Goal: Check status: Check status

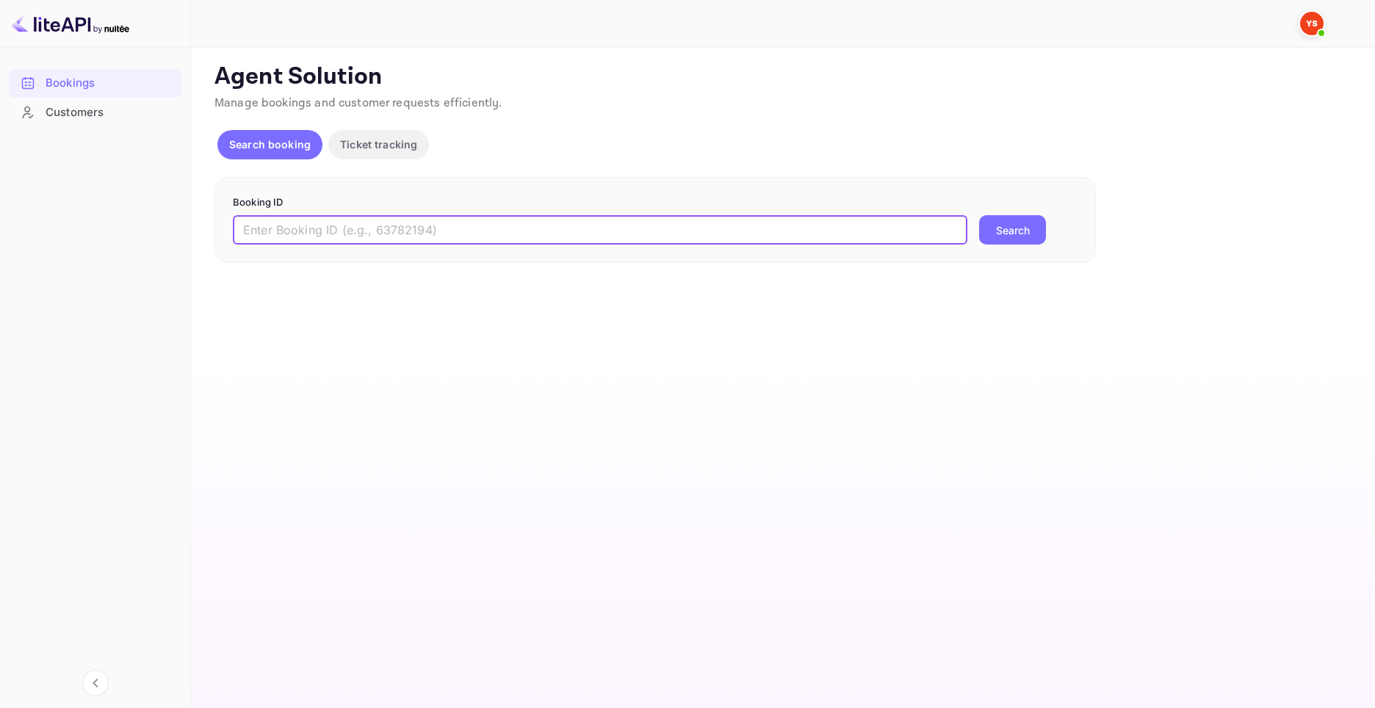
click at [400, 228] on input "text" at bounding box center [600, 229] width 734 height 29
paste input "9676066"
type input "9676066"
click at [994, 218] on button "Search" at bounding box center [1012, 229] width 67 height 29
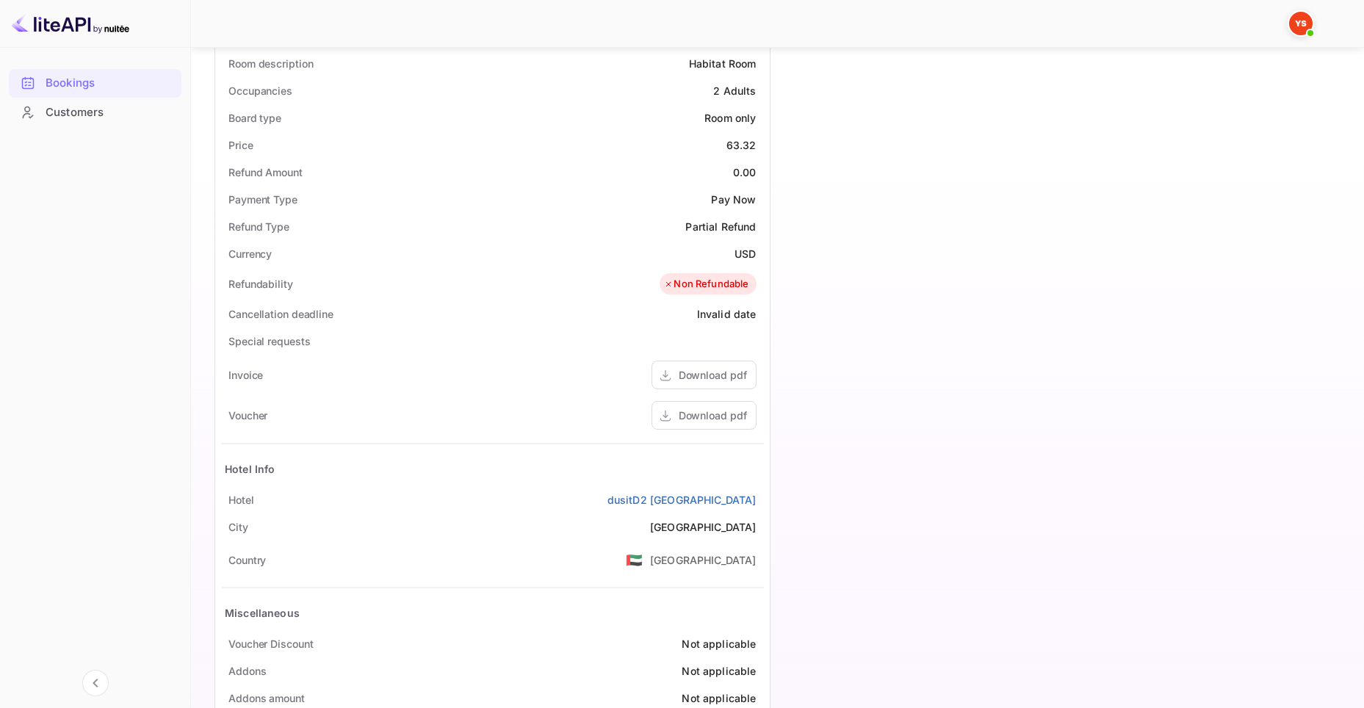
scroll to position [447, 0]
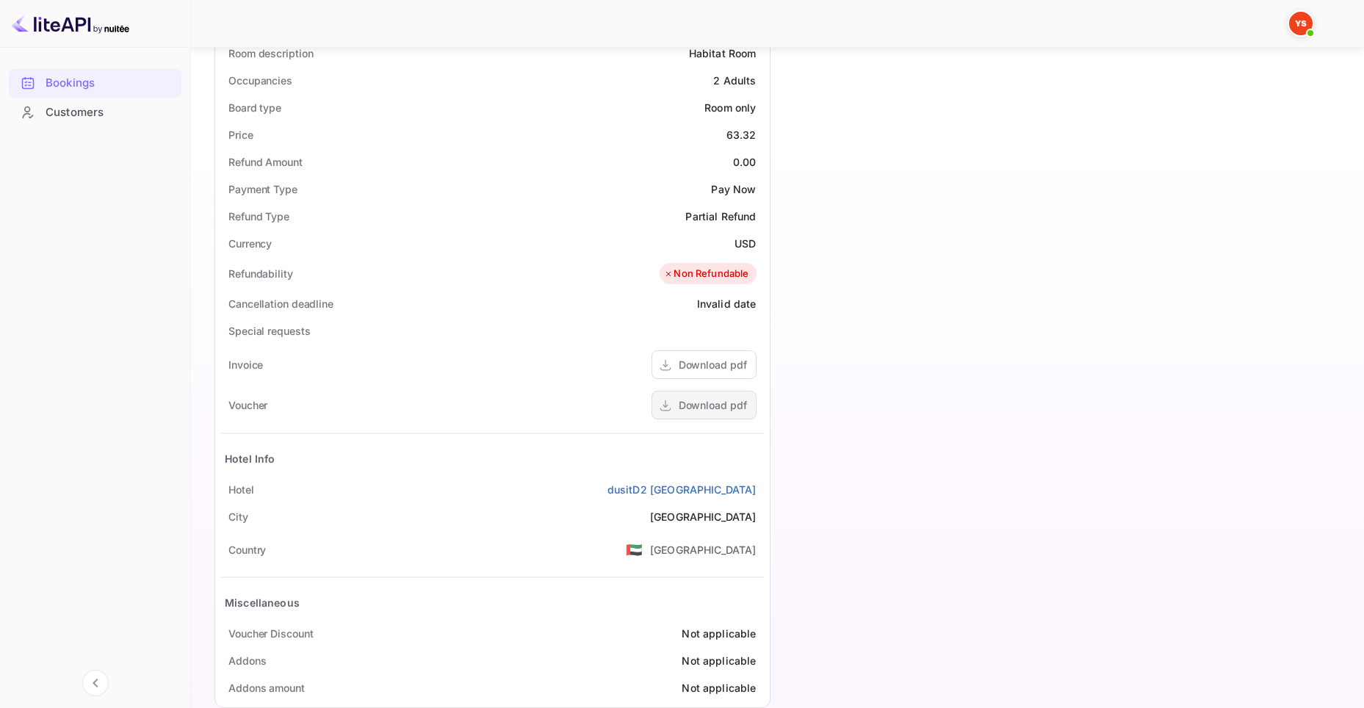
click at [686, 407] on div "Download pdf" at bounding box center [713, 404] width 68 height 15
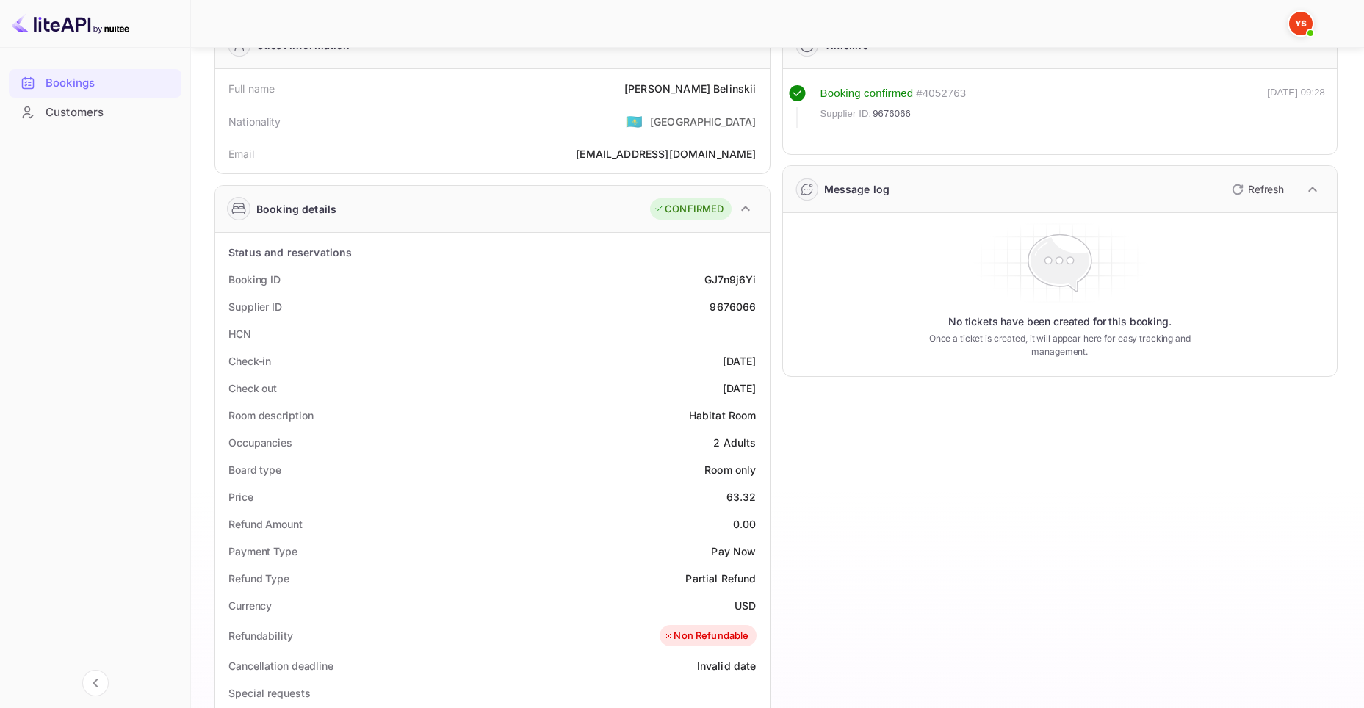
scroll to position [84, 0]
drag, startPoint x: 224, startPoint y: 306, endPoint x: 292, endPoint y: 306, distance: 68.3
click at [292, 306] on div "Supplier ID 9676066" at bounding box center [492, 307] width 543 height 27
copy div "Supplier ID"
drag, startPoint x: 710, startPoint y: 304, endPoint x: 757, endPoint y: 303, distance: 47.0
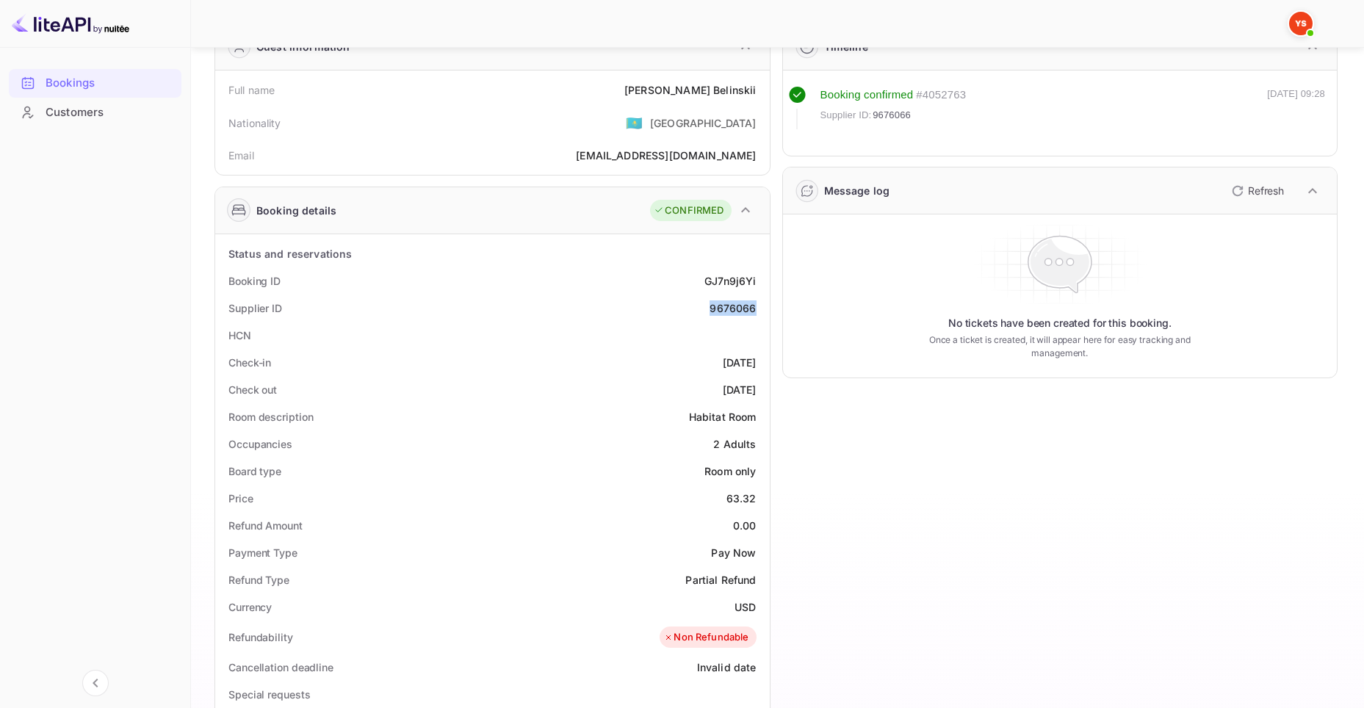
click at [757, 303] on div "Supplier ID 9676066" at bounding box center [492, 307] width 543 height 27
copy div "9676066"
drag, startPoint x: 229, startPoint y: 278, endPoint x: 281, endPoint y: 276, distance: 52.2
click at [281, 276] on div "Booking ID GJ7n9j6Yi" at bounding box center [492, 280] width 543 height 27
copy div "Booking ID"
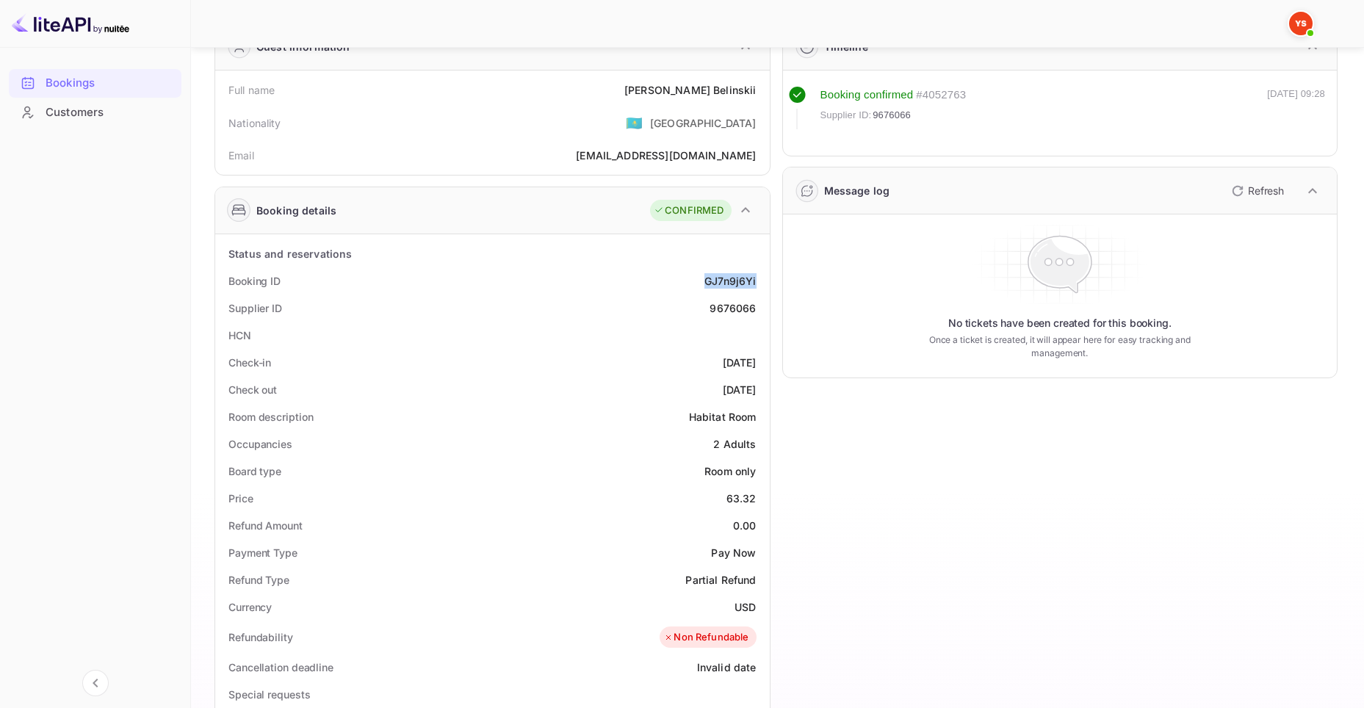
drag, startPoint x: 701, startPoint y: 277, endPoint x: 757, endPoint y: 277, distance: 56.5
click at [757, 277] on div "Booking ID GJ7n9j6Yi" at bounding box center [492, 280] width 543 height 27
copy div "GJ7n9j6Yi"
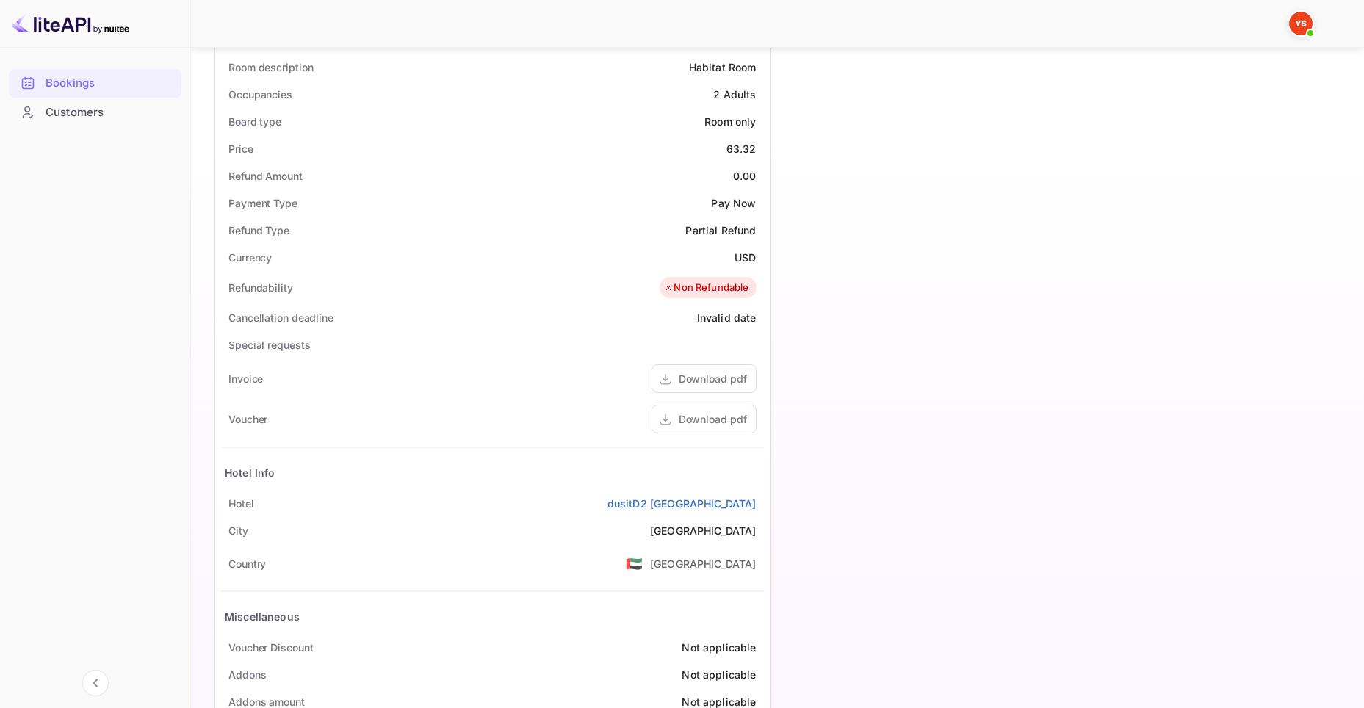
scroll to position [475, 0]
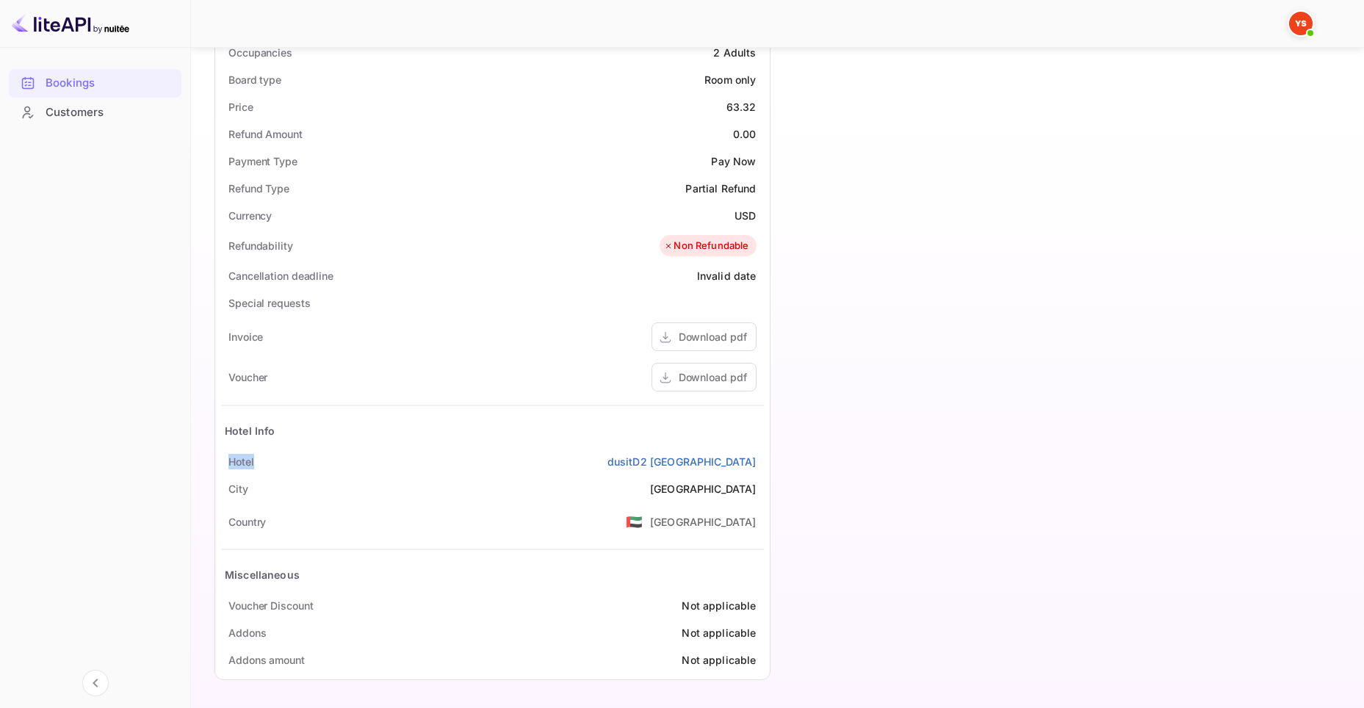
drag, startPoint x: 228, startPoint y: 463, endPoint x: 270, endPoint y: 459, distance: 42.0
click at [270, 459] on div "Hotel dusitD2 kenz Hotel Dubai" at bounding box center [492, 461] width 543 height 27
copy div "Hotel"
drag, startPoint x: 628, startPoint y: 462, endPoint x: 757, endPoint y: 458, distance: 129.3
click at [757, 458] on div "Hotel dusitD2 kenz Hotel Dubai" at bounding box center [492, 461] width 543 height 27
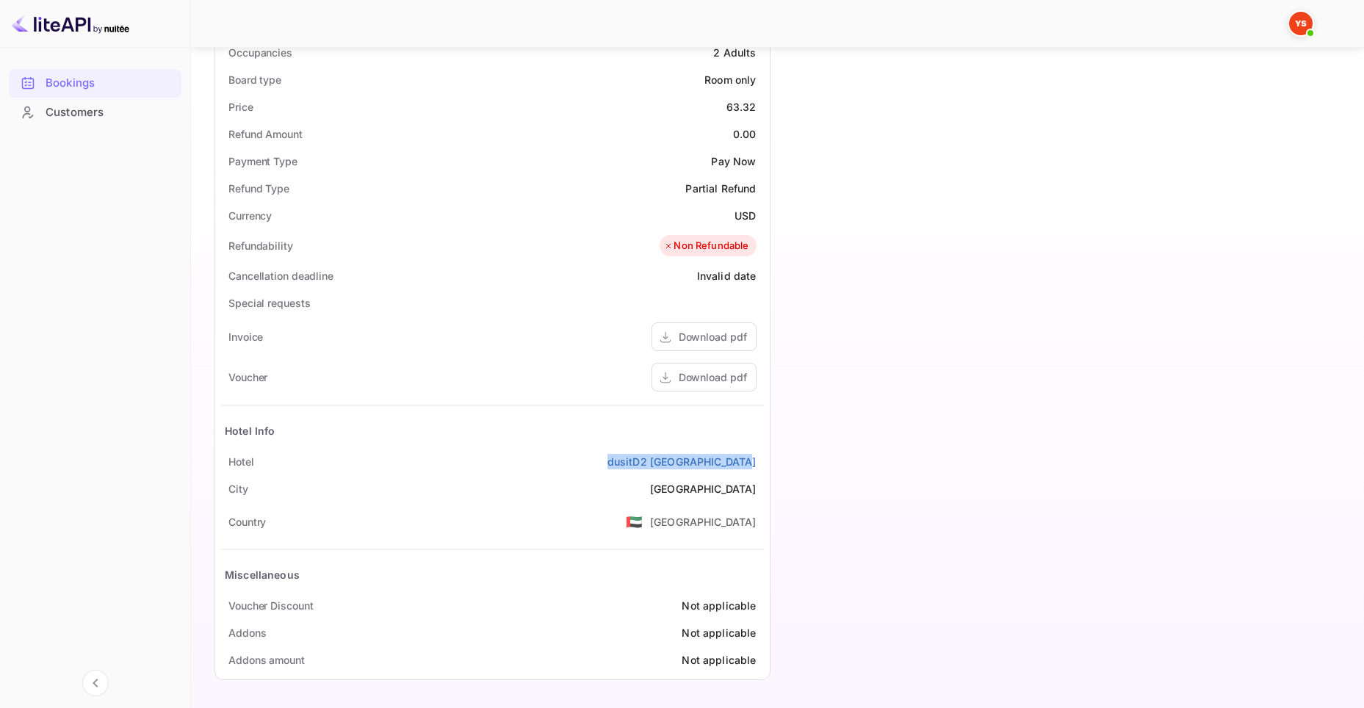
copy link "dusitD2 [GEOGRAPHIC_DATA]"
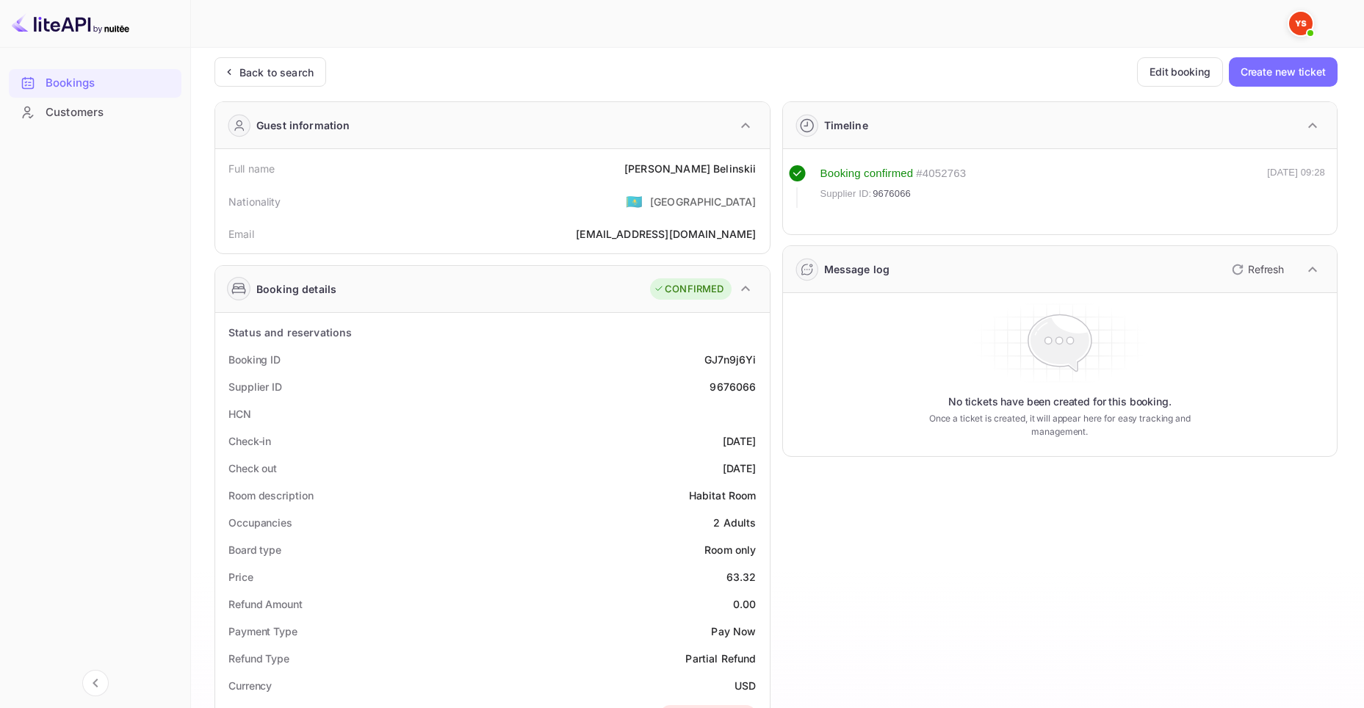
scroll to position [0, 0]
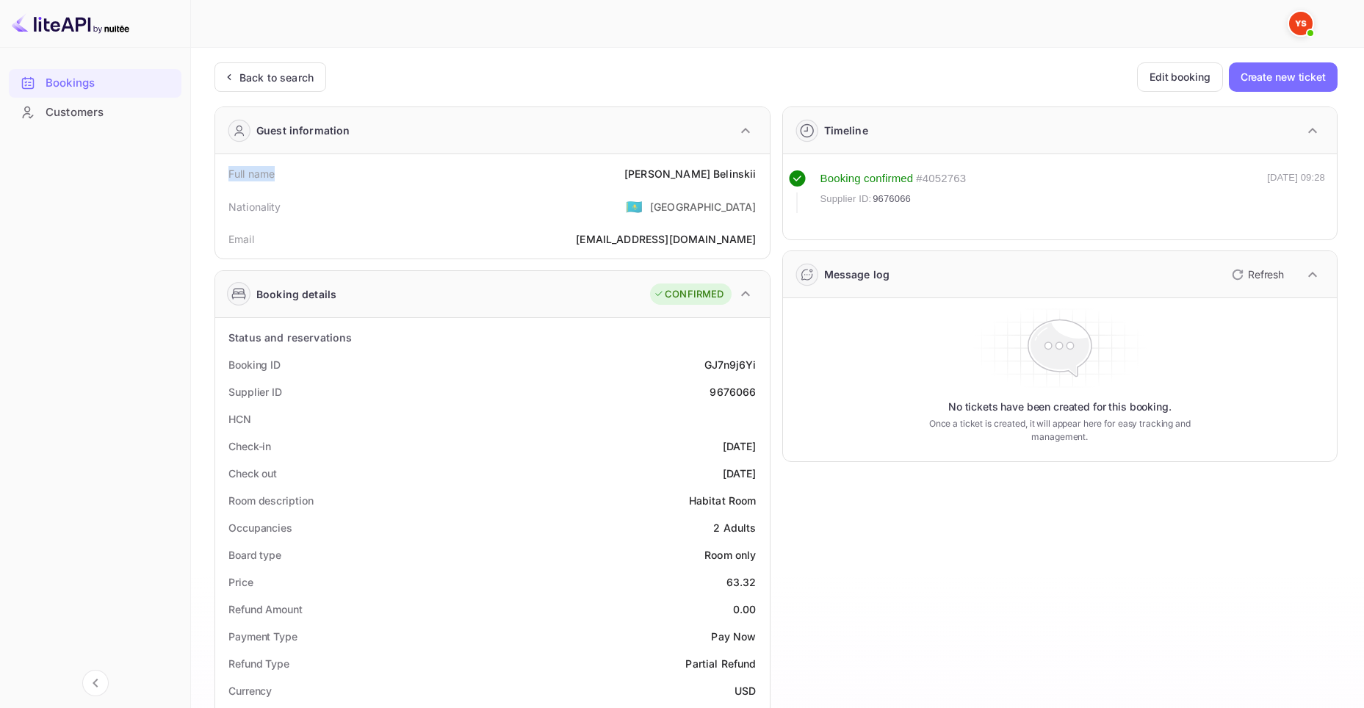
drag, startPoint x: 237, startPoint y: 170, endPoint x: 287, endPoint y: 173, distance: 50.1
click at [287, 173] on div "Full name Aleksei Belinskii" at bounding box center [492, 173] width 543 height 27
copy div "Full name"
drag, startPoint x: 671, startPoint y: 173, endPoint x: 765, endPoint y: 167, distance: 94.1
click at [765, 167] on div "Full name Aleksei Belinskii Nationality 🇰🇿 Kazakhstan Email Alekseismirnov52@ya…" at bounding box center [492, 206] width 554 height 104
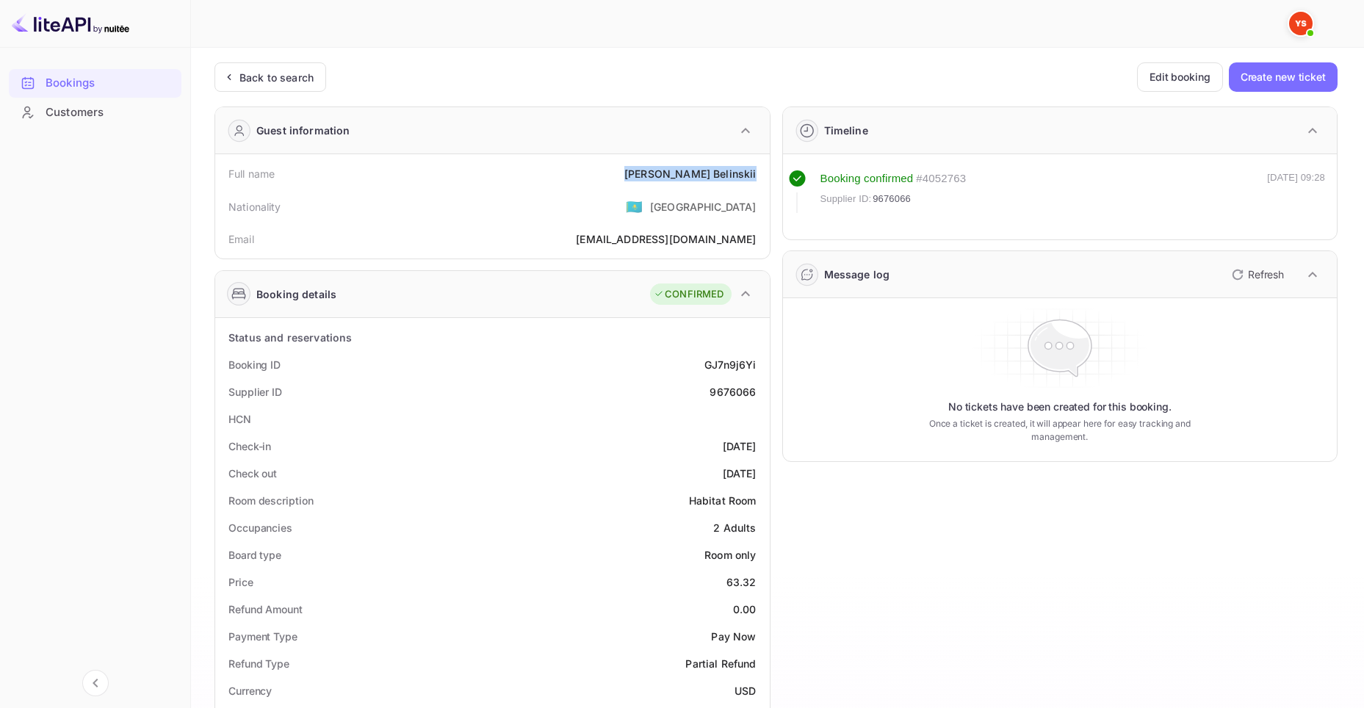
copy div "Aleksei Belinskii"
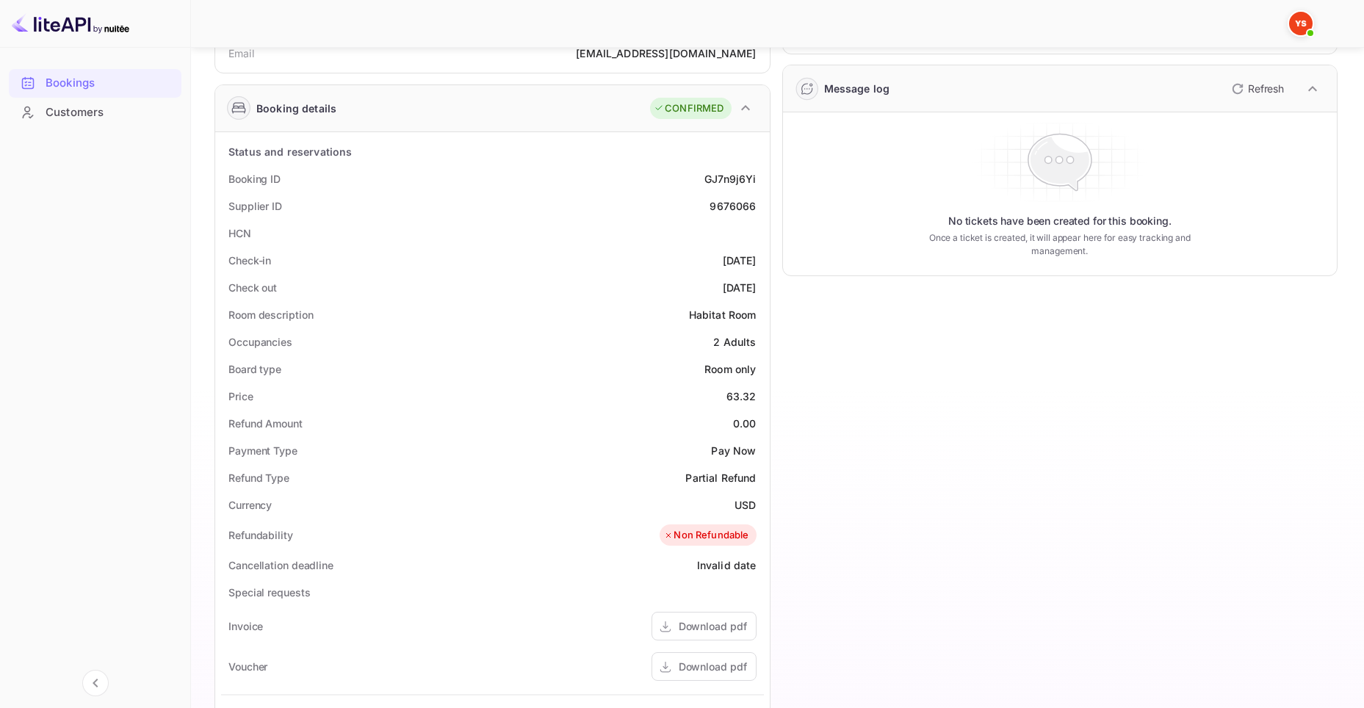
scroll to position [196, 0]
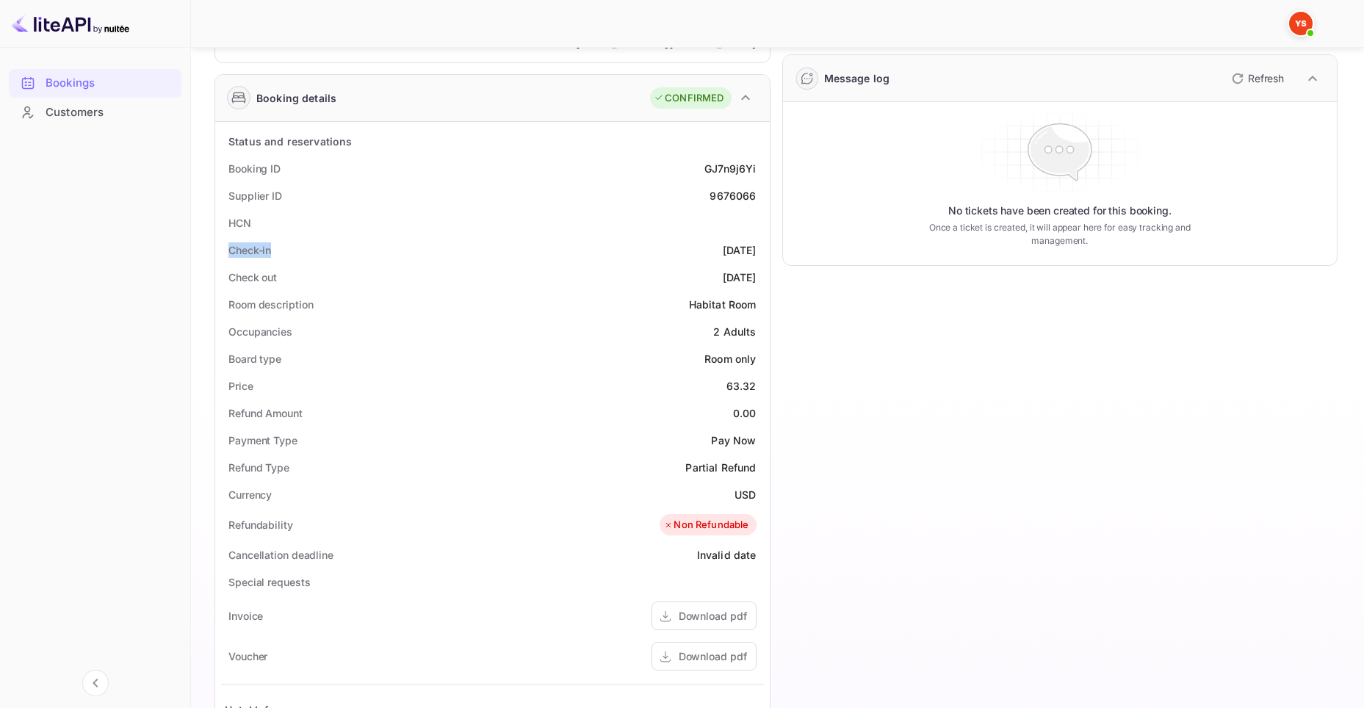
drag, startPoint x: 227, startPoint y: 251, endPoint x: 289, endPoint y: 248, distance: 62.5
click at [289, 248] on div "Check-in 2025-09-27" at bounding box center [492, 249] width 543 height 27
copy div "Check-in"
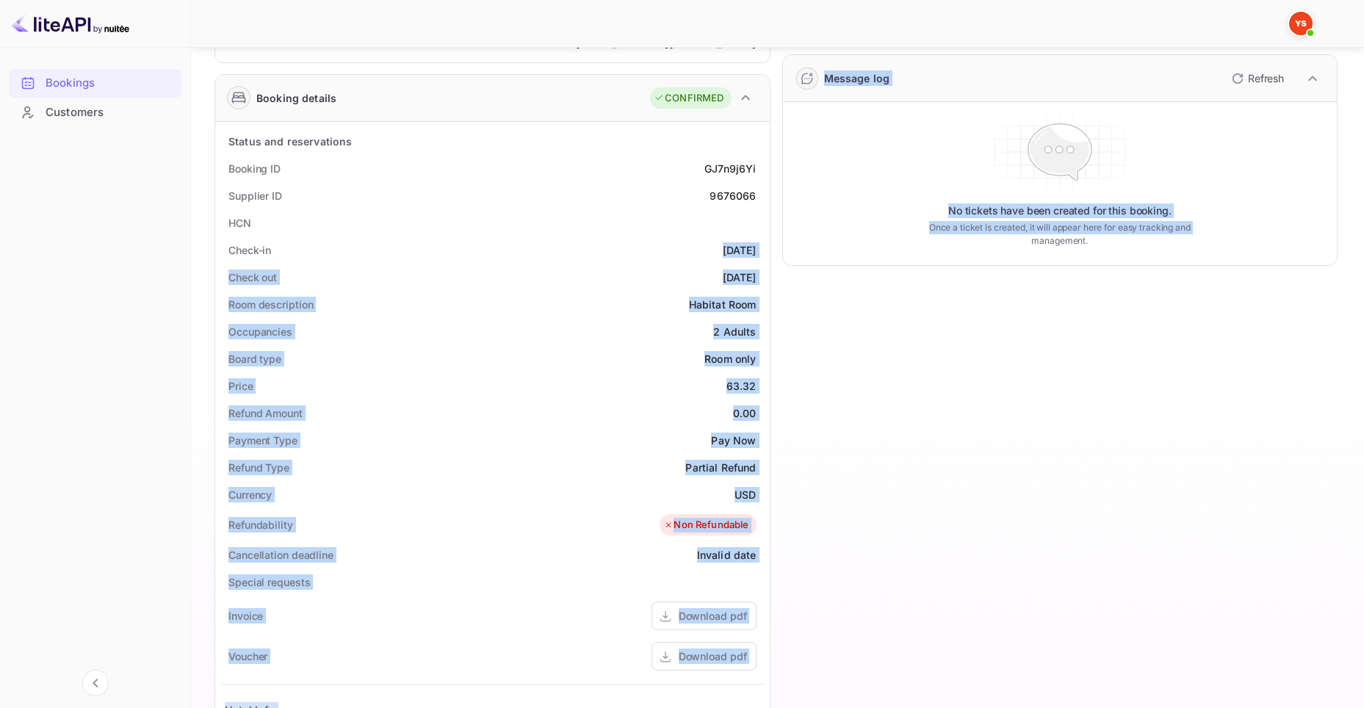
drag, startPoint x: 692, startPoint y: 252, endPoint x: 771, endPoint y: 248, distance: 79.4
click at [771, 248] on div "Guest information Full name Aleksei Belinskii Nationality 🇰🇿 Kazakhstan Email A…" at bounding box center [770, 434] width 1135 height 1071
click at [684, 240] on div "Check-in 2025-09-27" at bounding box center [492, 249] width 543 height 27
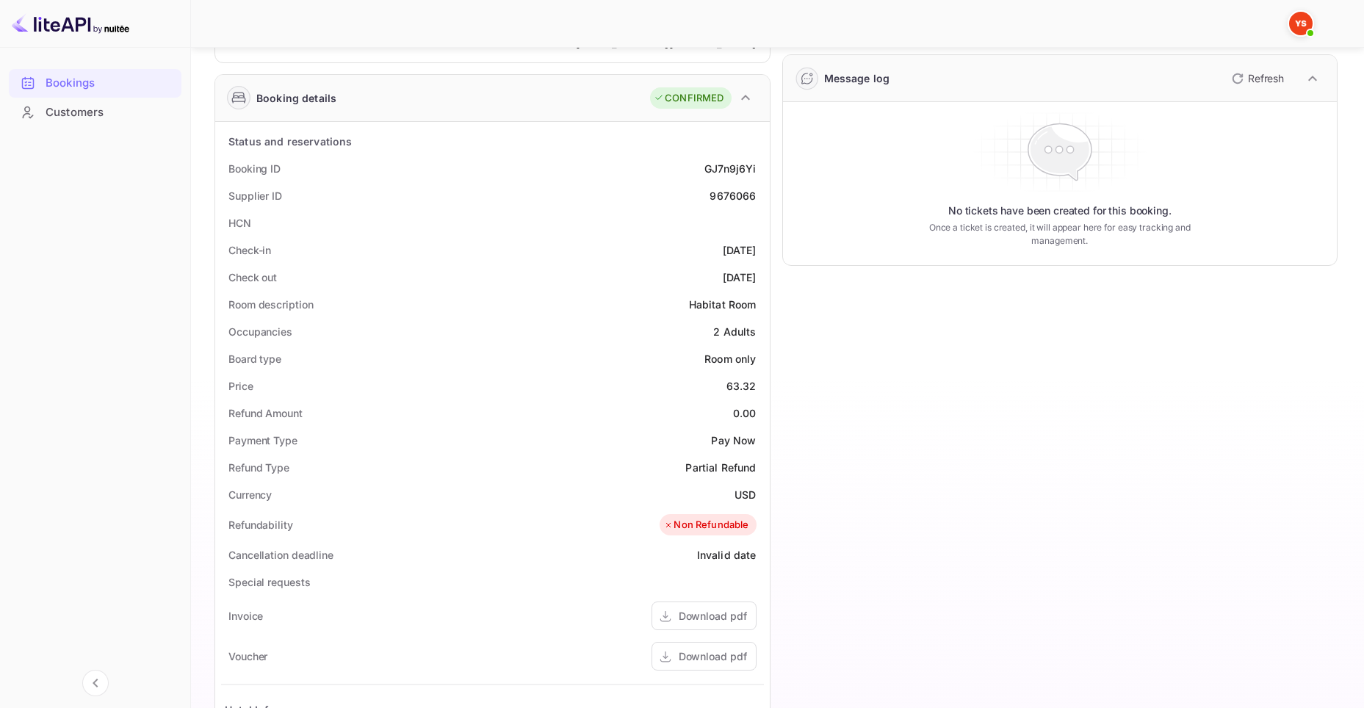
drag, startPoint x: 695, startPoint y: 248, endPoint x: 759, endPoint y: 247, distance: 63.9
click at [759, 247] on div "Check-in 2025-09-27" at bounding box center [492, 249] width 543 height 27
copy div "[DATE]"
drag, startPoint x: 228, startPoint y: 277, endPoint x: 281, endPoint y: 272, distance: 52.3
click at [281, 272] on div "Check out 2025-09-28" at bounding box center [492, 277] width 543 height 27
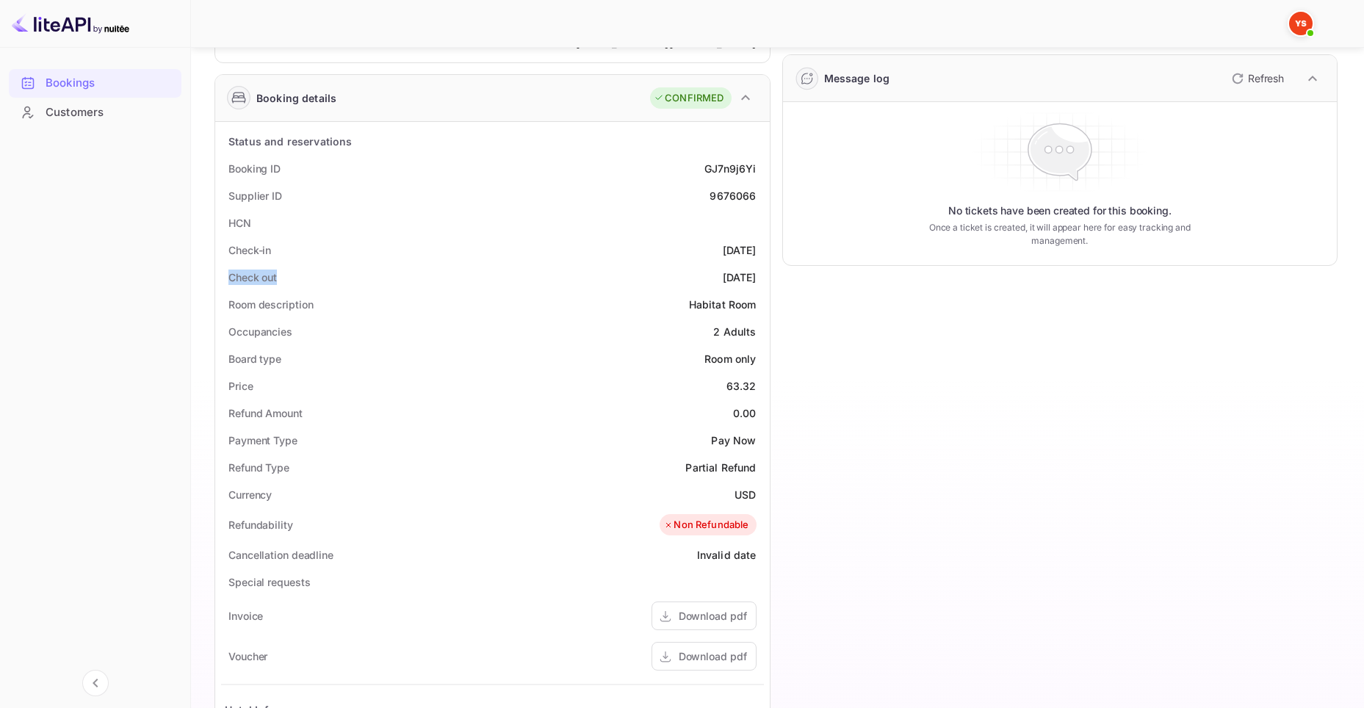
drag, startPoint x: 694, startPoint y: 278, endPoint x: 768, endPoint y: 278, distance: 74.2
click at [768, 278] on div "Status and reservations Booking ID GJ7n9j6Yi Supplier ID 9676066 HCN Check-in 2…" at bounding box center [492, 540] width 554 height 836
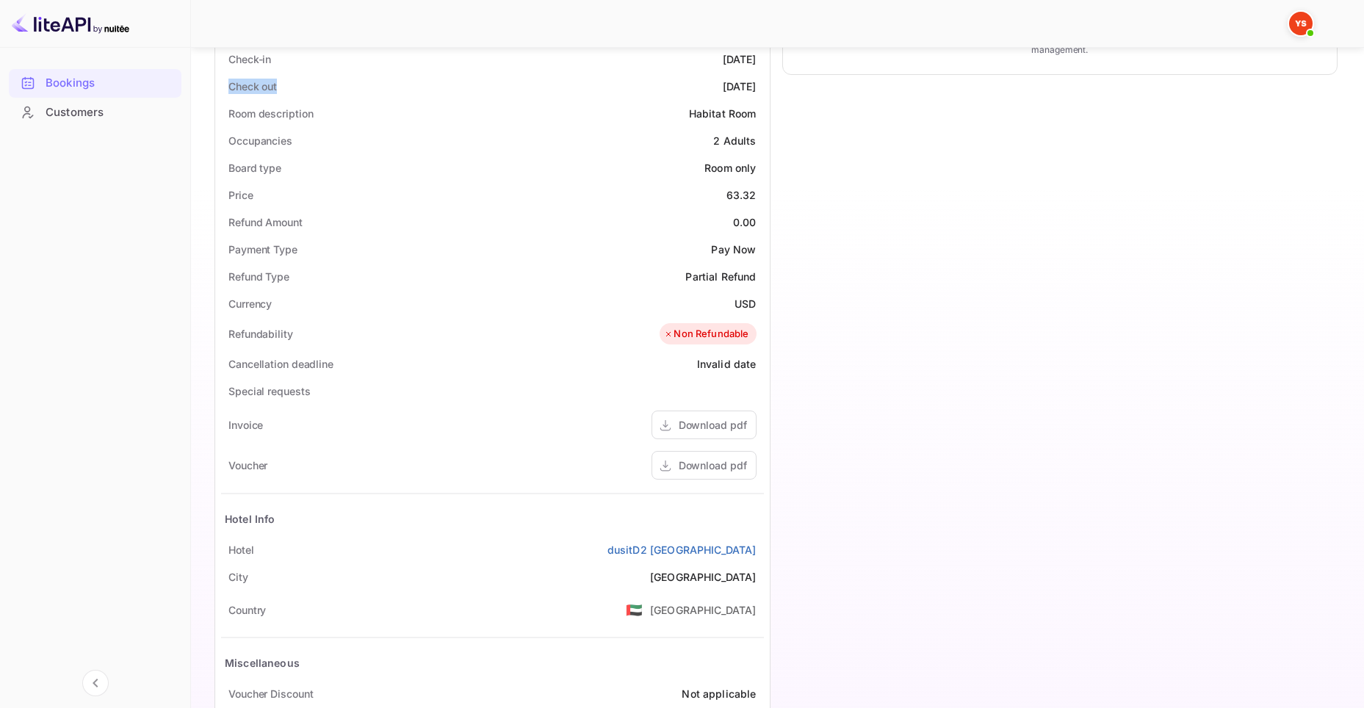
scroll to position [475, 0]
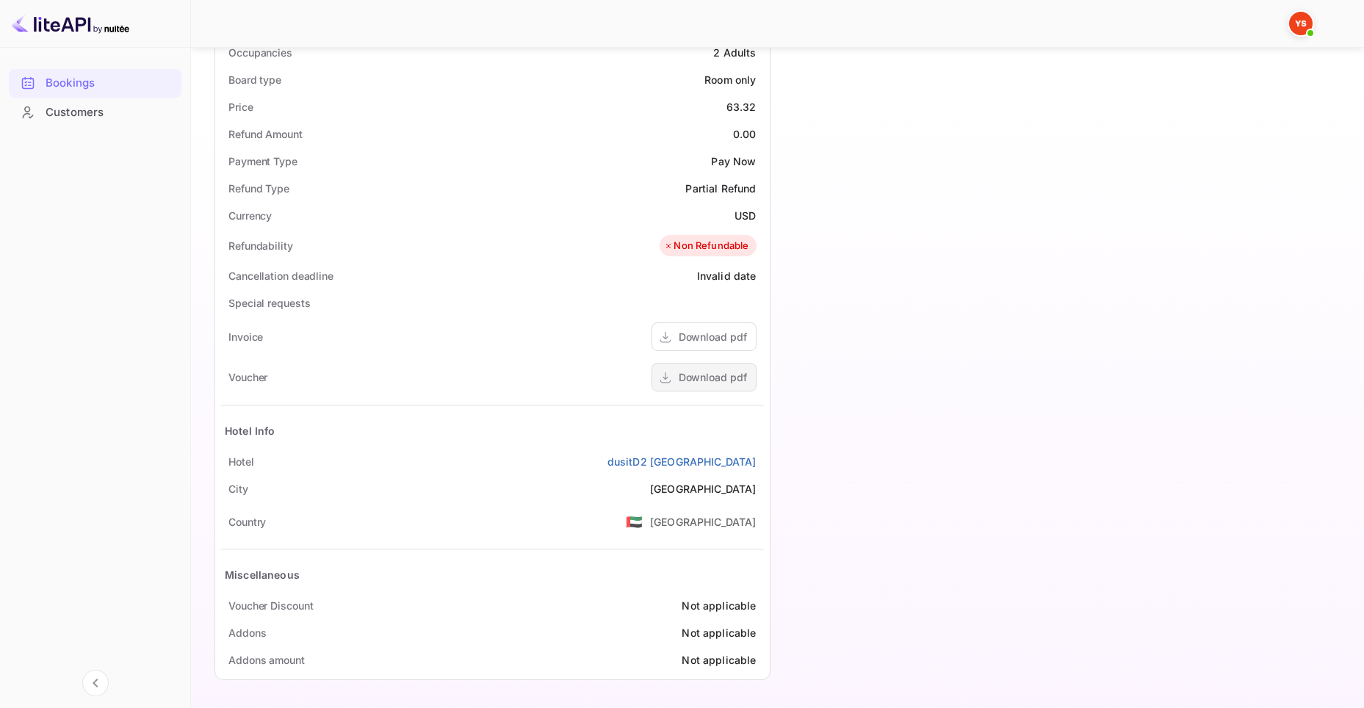
click at [711, 372] on div "Download pdf" at bounding box center [713, 376] width 68 height 15
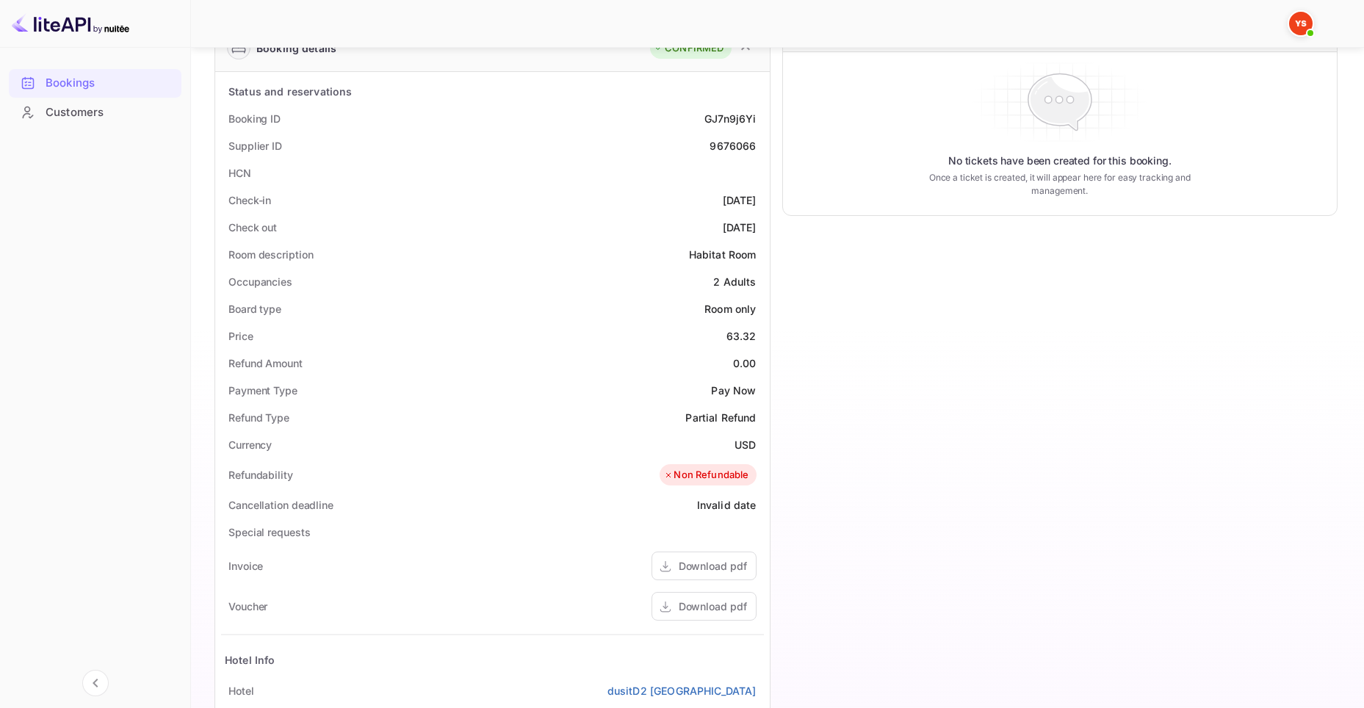
scroll to position [127, 0]
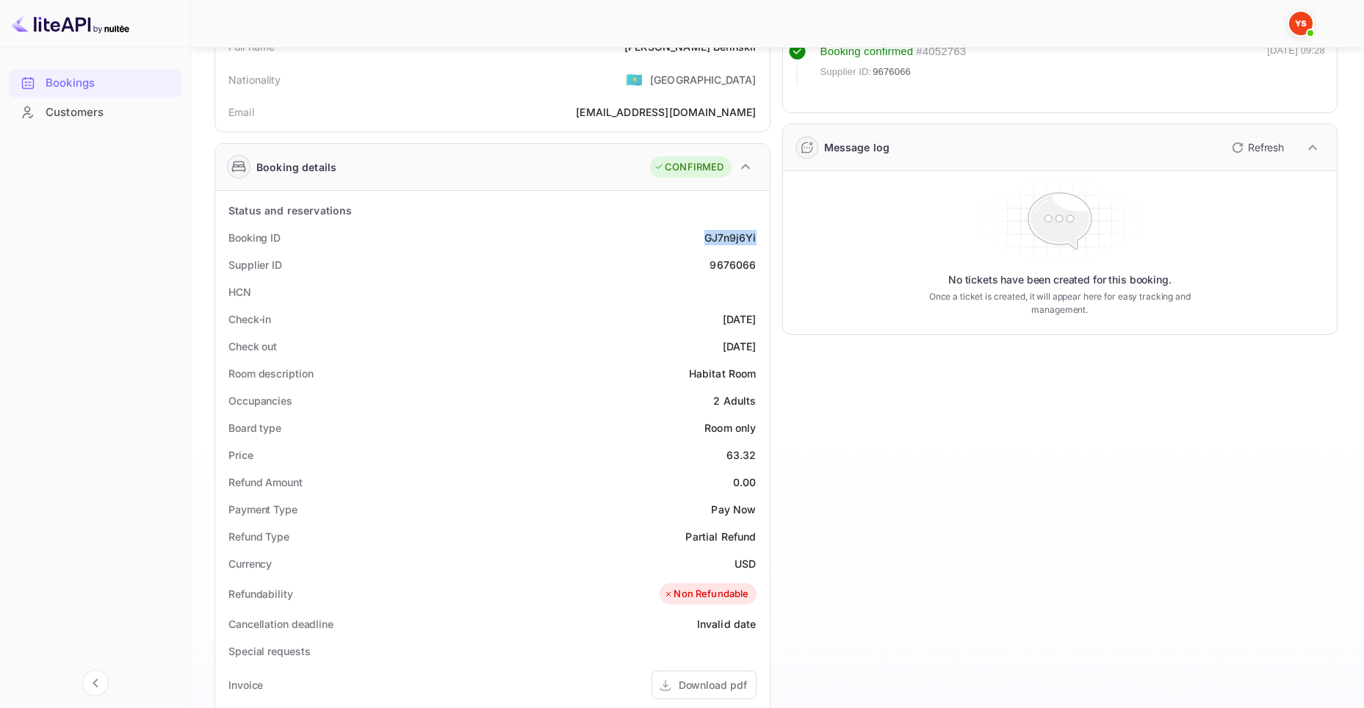
drag, startPoint x: 702, startPoint y: 237, endPoint x: 756, endPoint y: 234, distance: 54.4
click at [756, 234] on div "Booking ID GJ7n9j6Yi" at bounding box center [492, 237] width 543 height 27
click at [776, 105] on div "Timeline Booking confirmed # 4052763 Supplier ID: 9676066 27 Sep 2025 09:28 Mes…" at bounding box center [1054, 503] width 568 height 1071
